Goal: Information Seeking & Learning: Learn about a topic

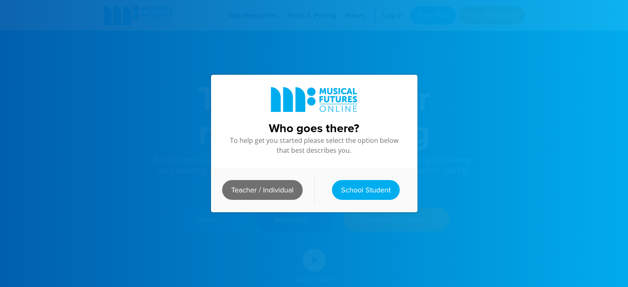
click at [288, 190] on link "Teacher / Individual" at bounding box center [262, 190] width 80 height 20
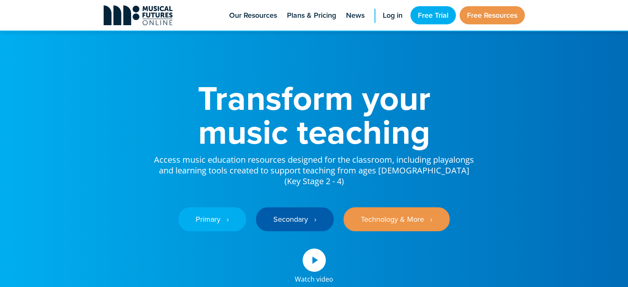
click at [137, 22] on icon at bounding box center [138, 15] width 69 height 20
click at [250, 14] on span "Our Resources" at bounding box center [253, 15] width 48 height 11
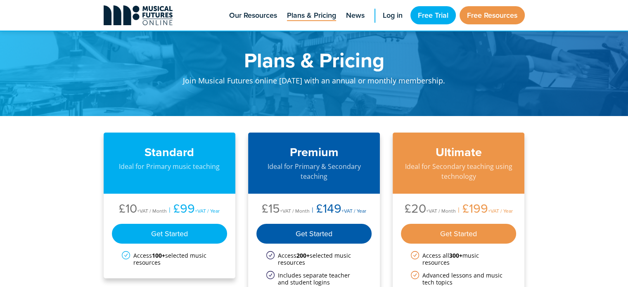
click at [137, 14] on icon at bounding box center [135, 16] width 7 height 7
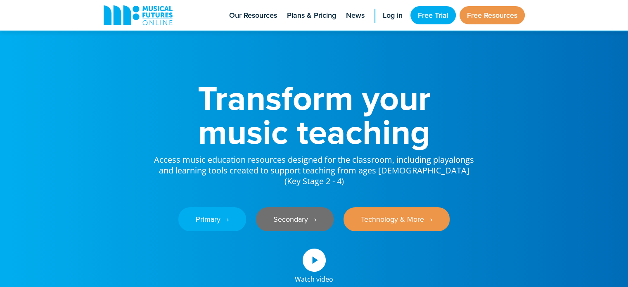
click at [315, 210] on link "Secondary ‎‏‏‎ ‎ ›" at bounding box center [295, 219] width 78 height 24
